Goal: Task Accomplishment & Management: Manage account settings

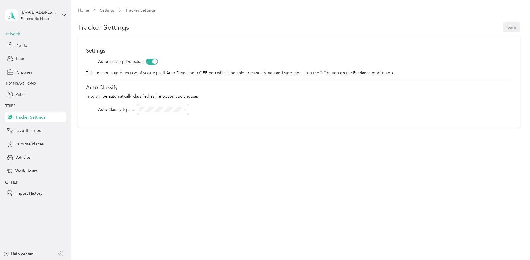
click at [7, 32] on icon at bounding box center [7, 34] width 4 height 4
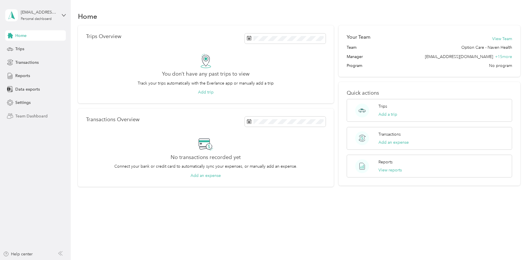
click at [29, 115] on span "Team Dashboard" at bounding box center [31, 116] width 32 height 6
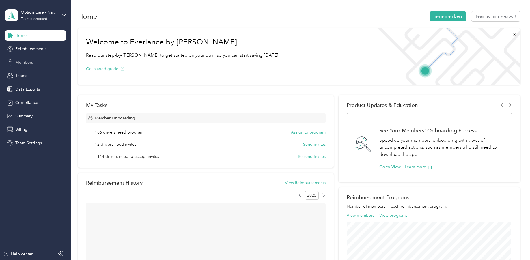
click at [30, 65] on span "Members" at bounding box center [24, 62] width 18 height 6
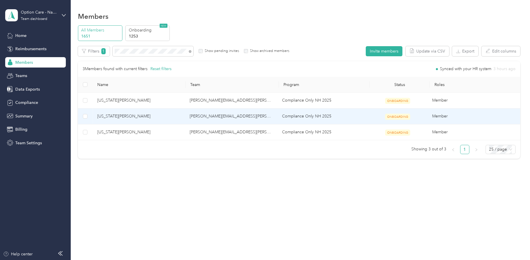
click at [89, 117] on td at bounding box center [85, 117] width 15 height 16
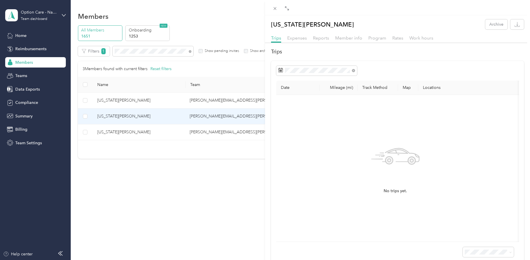
click at [86, 117] on div "[US_STATE][PERSON_NAME] Archive Trips Expenses Reports Member info Program Rate…" at bounding box center [265, 130] width 530 height 260
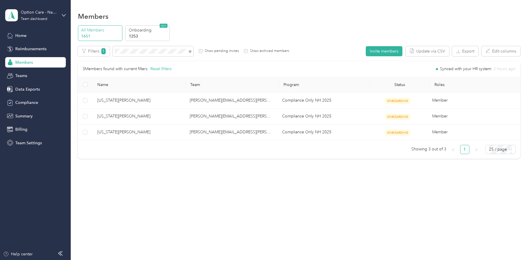
click at [85, 117] on div at bounding box center [265, 130] width 530 height 260
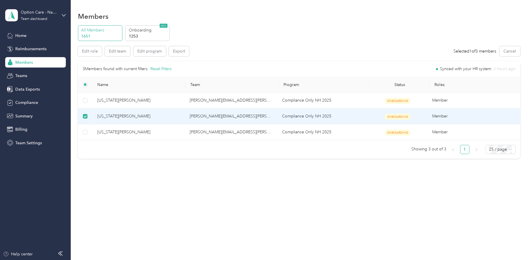
click at [82, 117] on td at bounding box center [85, 117] width 15 height 16
click at [106, 115] on span "[US_STATE][PERSON_NAME]" at bounding box center [138, 116] width 83 height 6
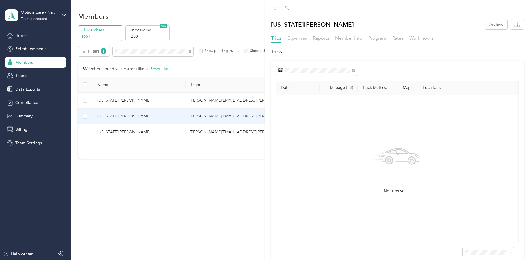
click at [298, 38] on span "Expenses" at bounding box center [297, 37] width 20 height 5
click at [346, 38] on span "Member info" at bounding box center [348, 37] width 27 height 5
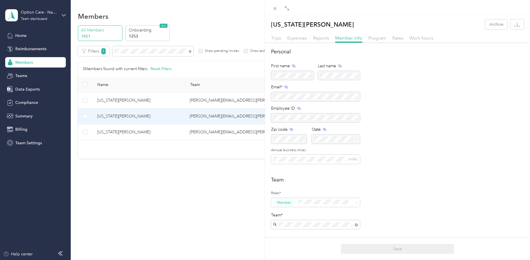
click at [386, 33] on div "[US_STATE][PERSON_NAME] Archive Trips Expenses Reports Member info Program Rate…" at bounding box center [397, 197] width 265 height 356
click at [112, 200] on div "[US_STATE][PERSON_NAME] Archive Trips Expenses Reports Member info Program Rate…" at bounding box center [265, 130] width 530 height 260
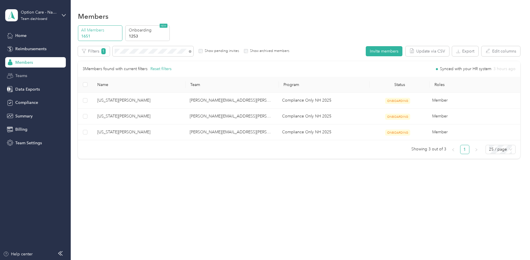
click at [35, 78] on div "Teams" at bounding box center [35, 76] width 61 height 10
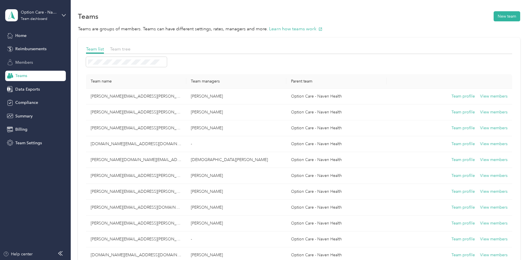
click at [40, 64] on div "Members" at bounding box center [35, 62] width 61 height 10
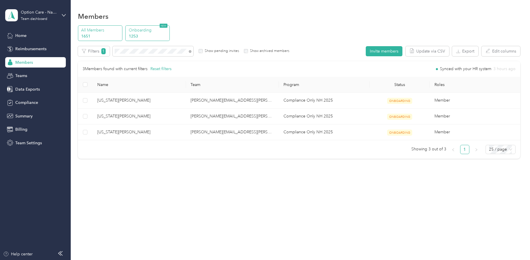
click at [143, 38] on p "1253" at bounding box center [148, 36] width 39 height 6
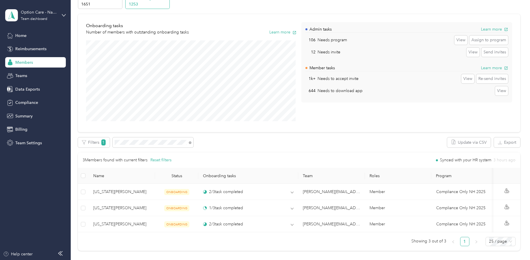
scroll to position [58, 0]
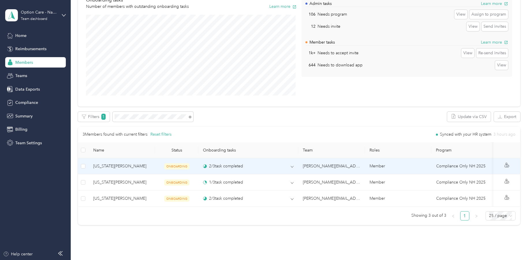
click at [180, 164] on span "ONBOARDING" at bounding box center [176, 166] width 25 height 6
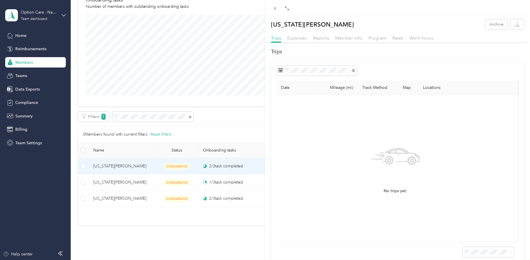
click at [202, 137] on div "[US_STATE][PERSON_NAME] Archive Trips Expenses Reports Member info Program Rate…" at bounding box center [265, 130] width 530 height 260
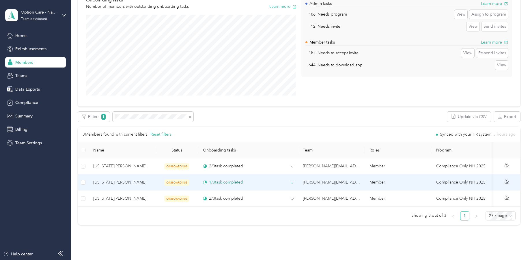
click at [293, 182] on icon at bounding box center [292, 183] width 3 height 3
